Goal: Check status: Check status

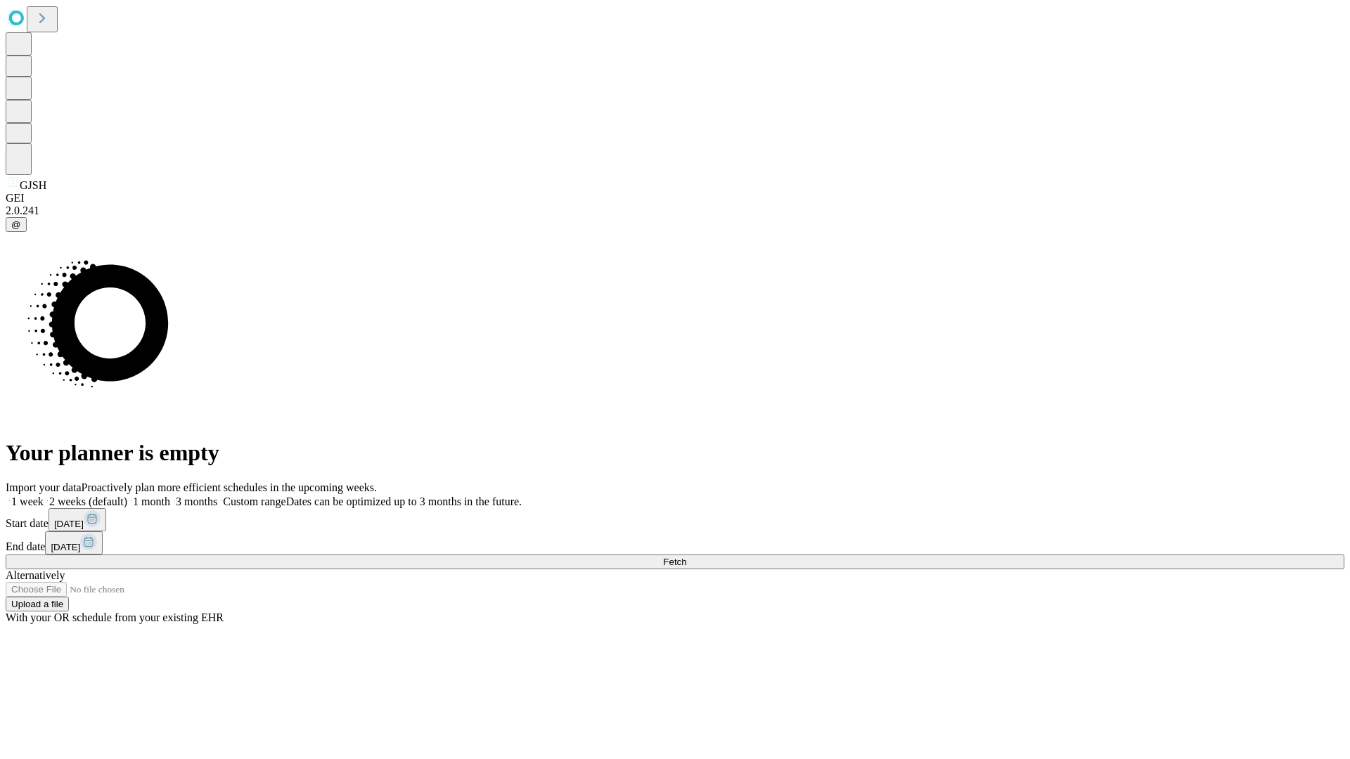
click at [686, 557] on span "Fetch" at bounding box center [674, 562] width 23 height 11
